Goal: Check status: Check status

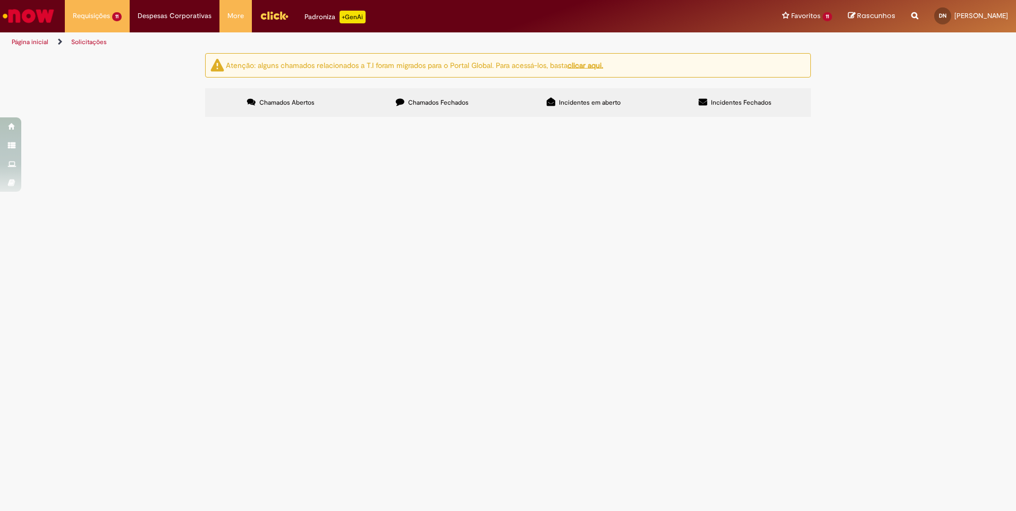
drag, startPoint x: 220, startPoint y: 208, endPoint x: 248, endPoint y: 210, distance: 28.2
click at [0, 0] on td "R13574747" at bounding box center [0, 0] width 0 height 0
copy span "R13574747"
click at [0, 0] on span "R13574747" at bounding box center [0, 0] width 0 height 0
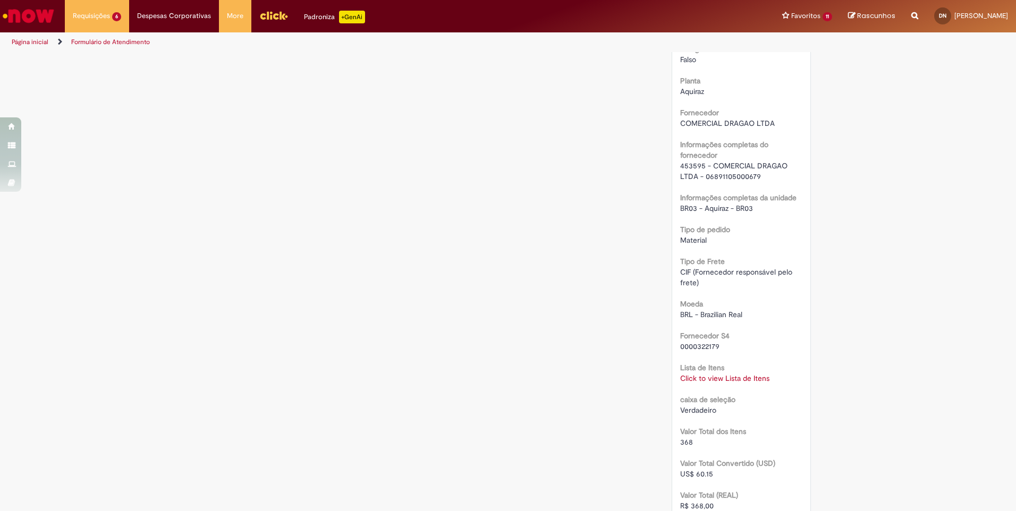
scroll to position [956, 0]
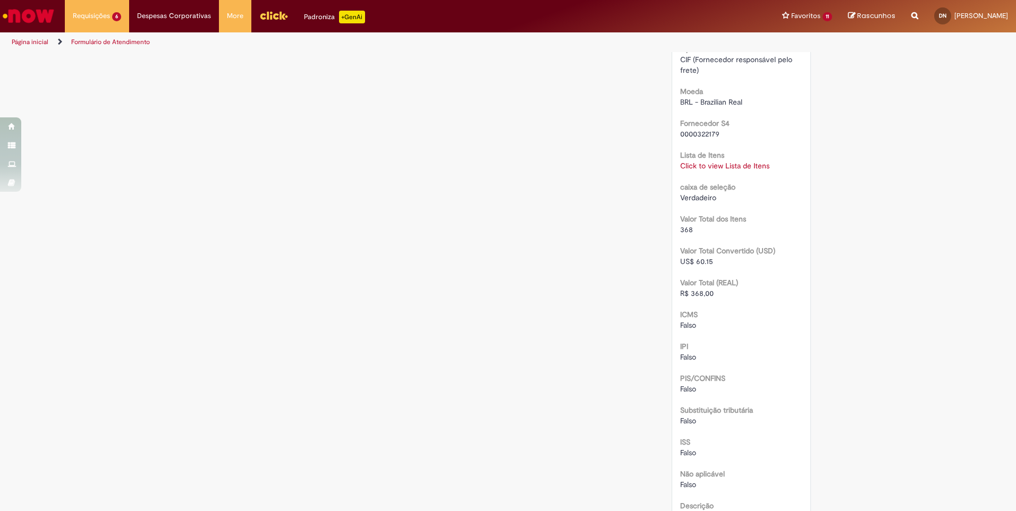
click at [717, 161] on link "Click to view Lista de Itens" at bounding box center [724, 166] width 89 height 10
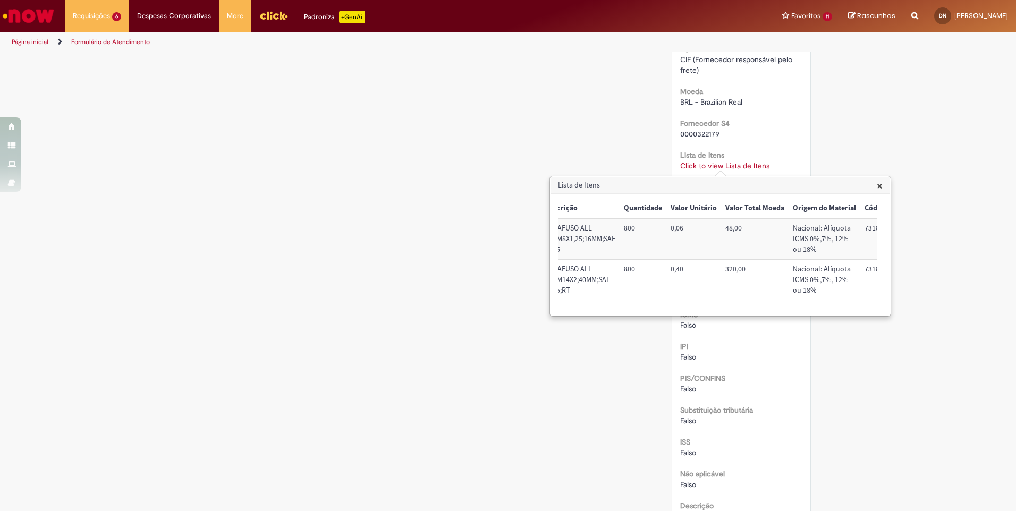
scroll to position [0, 0]
click at [881, 188] on span "×" at bounding box center [879, 185] width 6 height 14
